Goal: Task Accomplishment & Management: Use online tool/utility

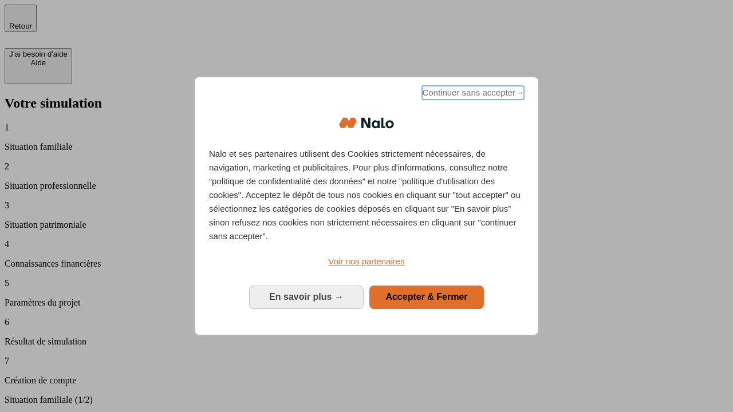
click at [472, 94] on span "Continuer sans accepter →" at bounding box center [473, 93] width 102 height 14
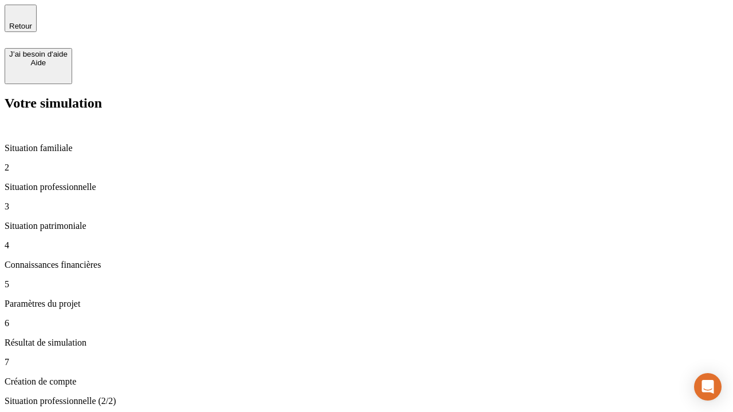
type input "30 000"
type input "1 000"
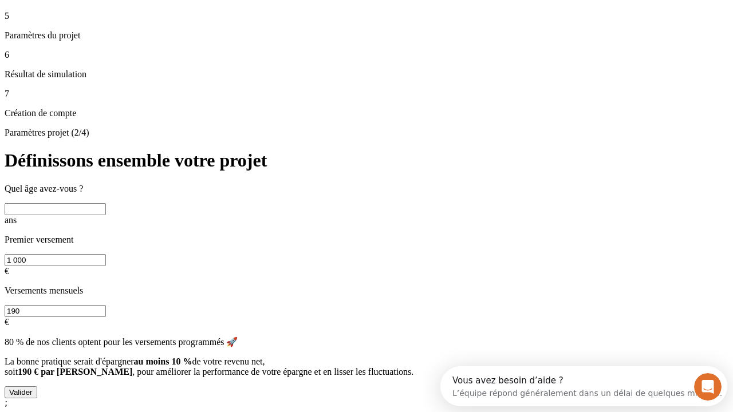
scroll to position [10, 0]
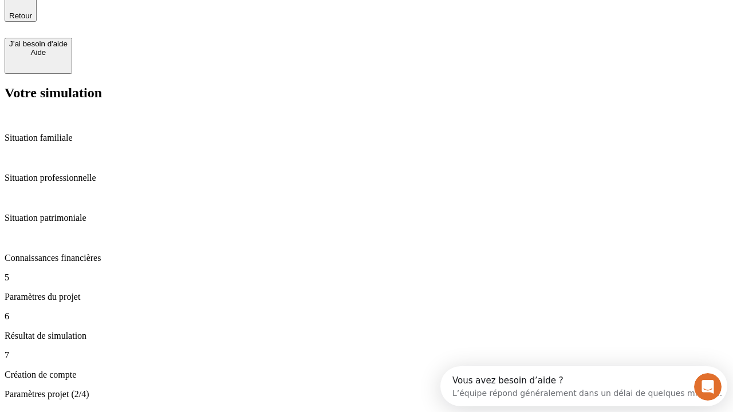
type input "65"
type input "5 000"
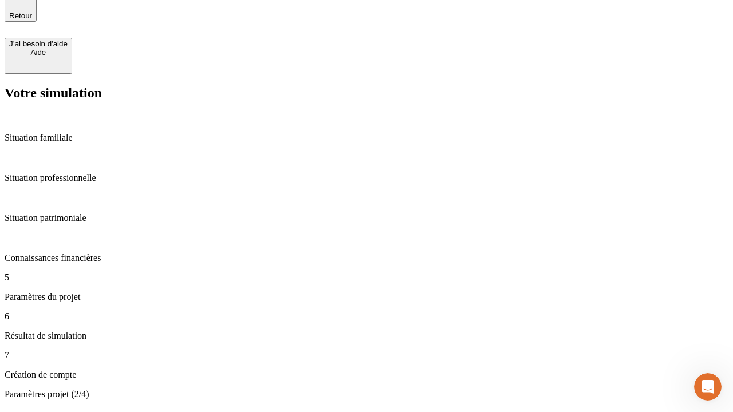
type input "640"
